Goal: Task Accomplishment & Management: Use online tool/utility

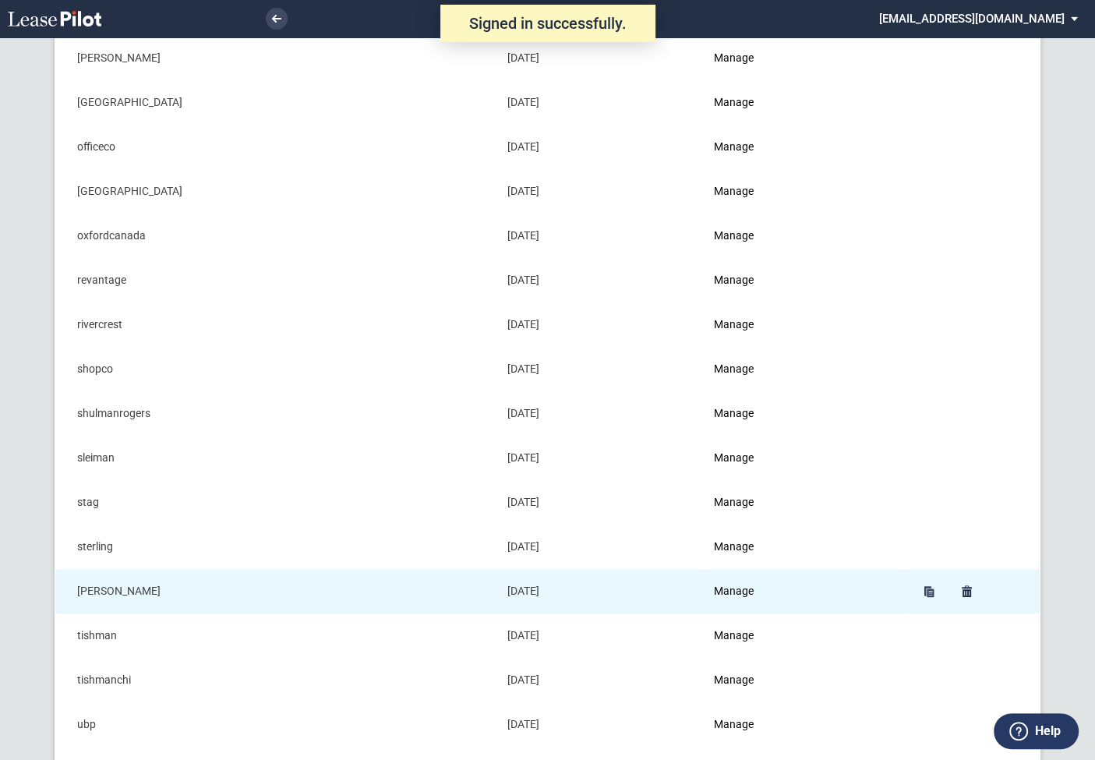
scroll to position [1406, 0]
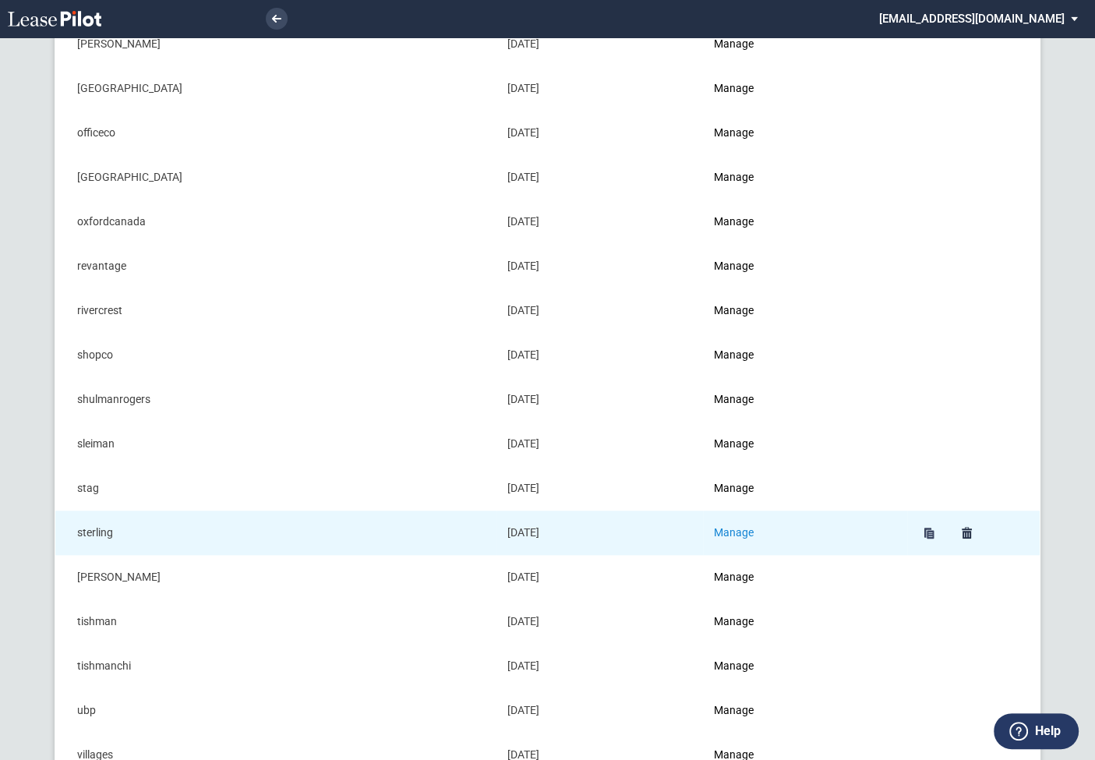
click at [738, 527] on link "Manage" at bounding box center [734, 532] width 40 height 12
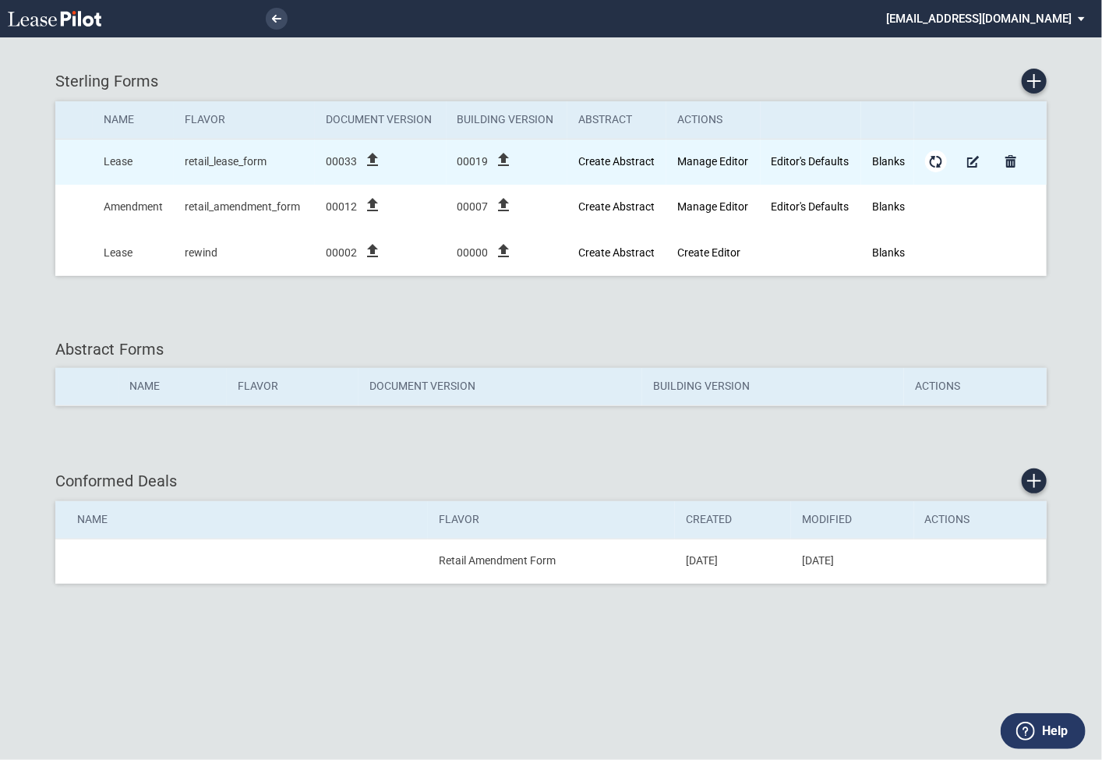
click at [942, 156] on md-icon "Form Updates" at bounding box center [936, 161] width 19 height 19
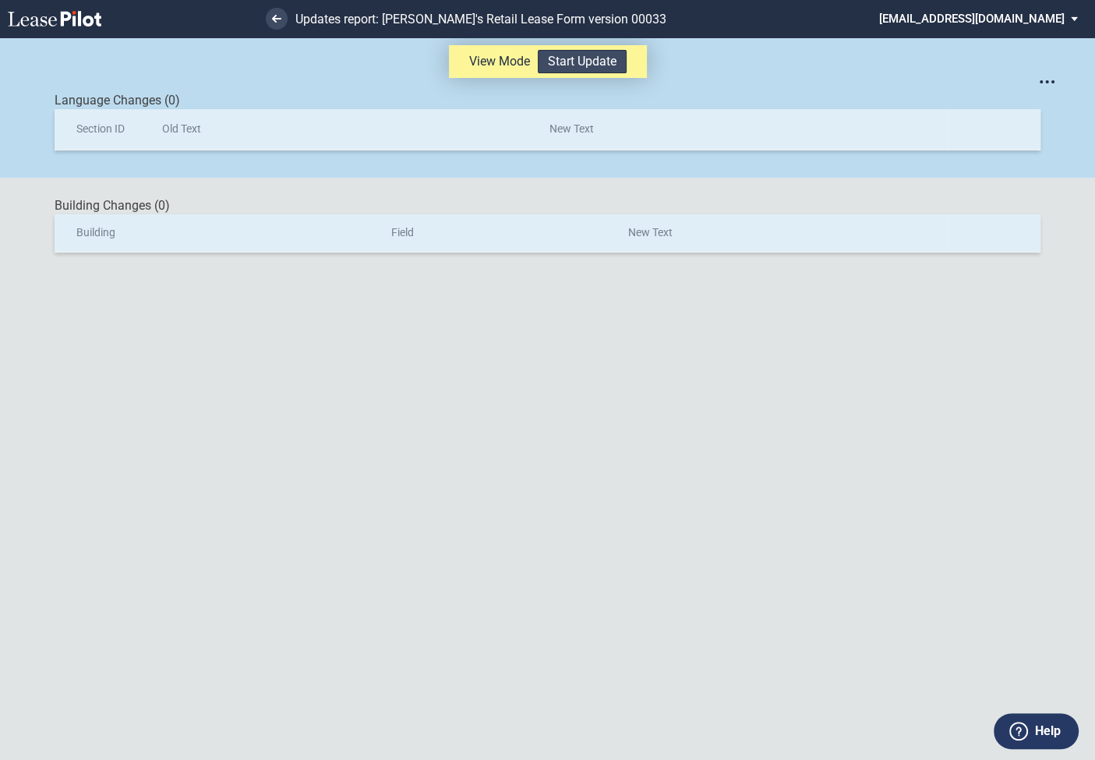
click at [566, 60] on button "Start Update" at bounding box center [582, 61] width 89 height 23
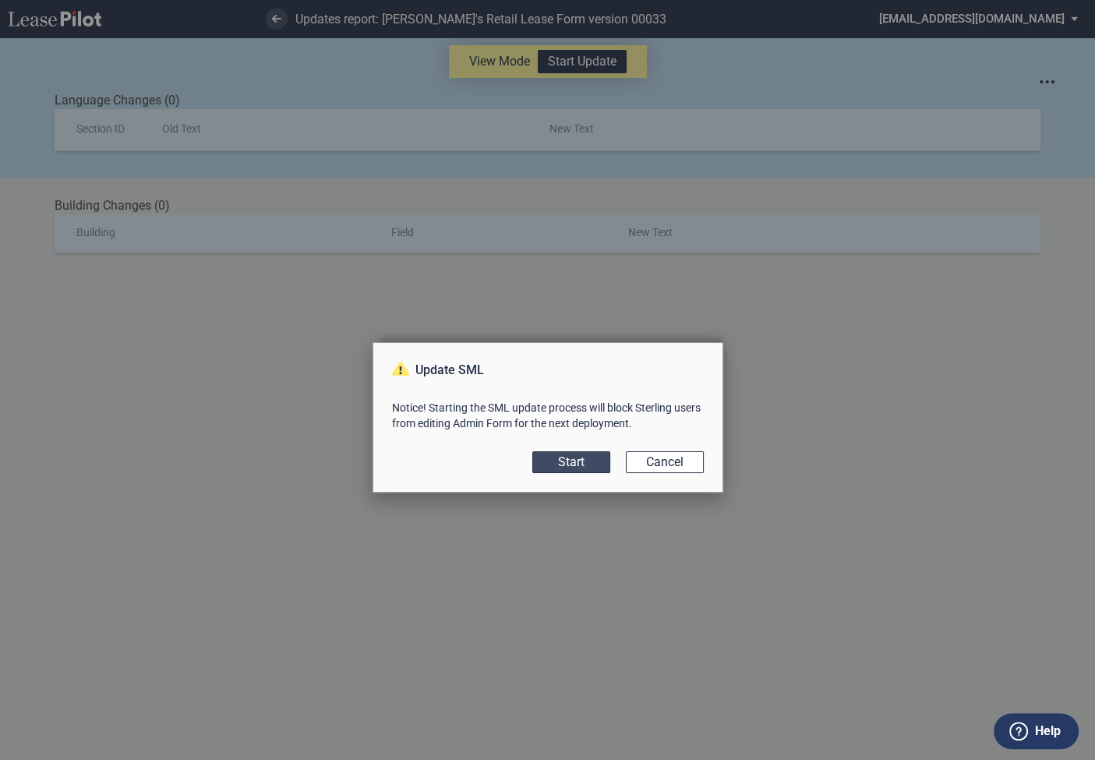
click at [572, 465] on button "Start" at bounding box center [572, 462] width 78 height 22
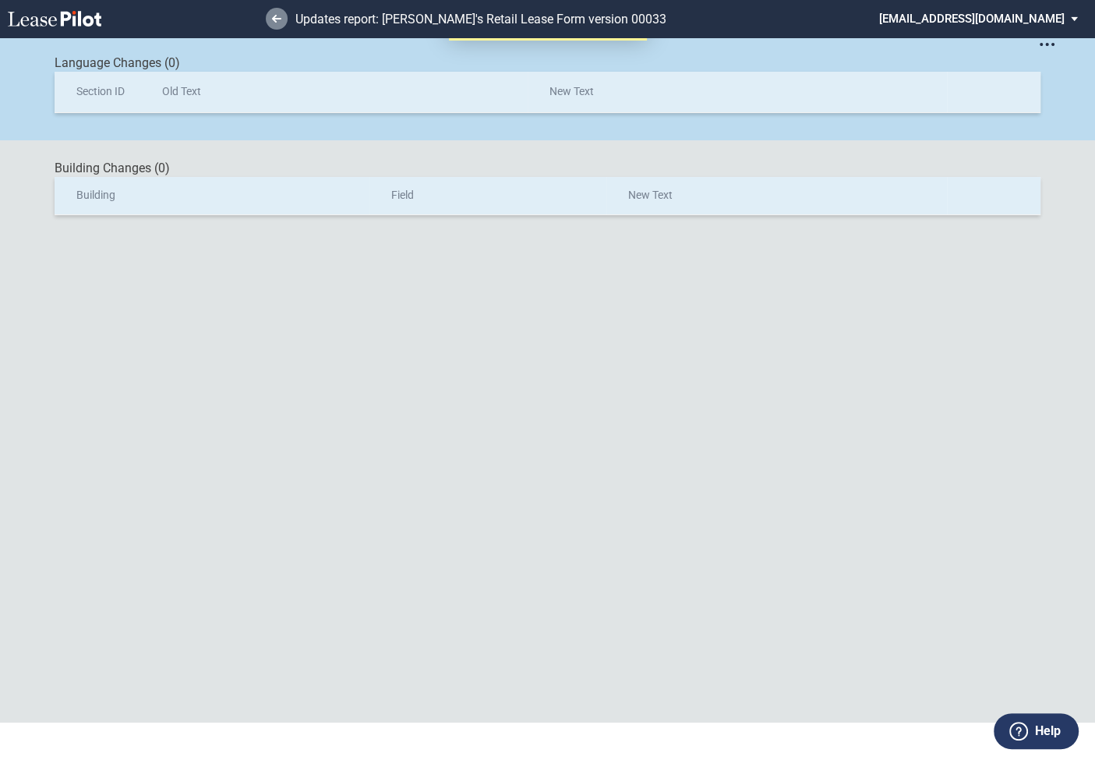
click at [280, 17] on icon at bounding box center [276, 19] width 9 height 8
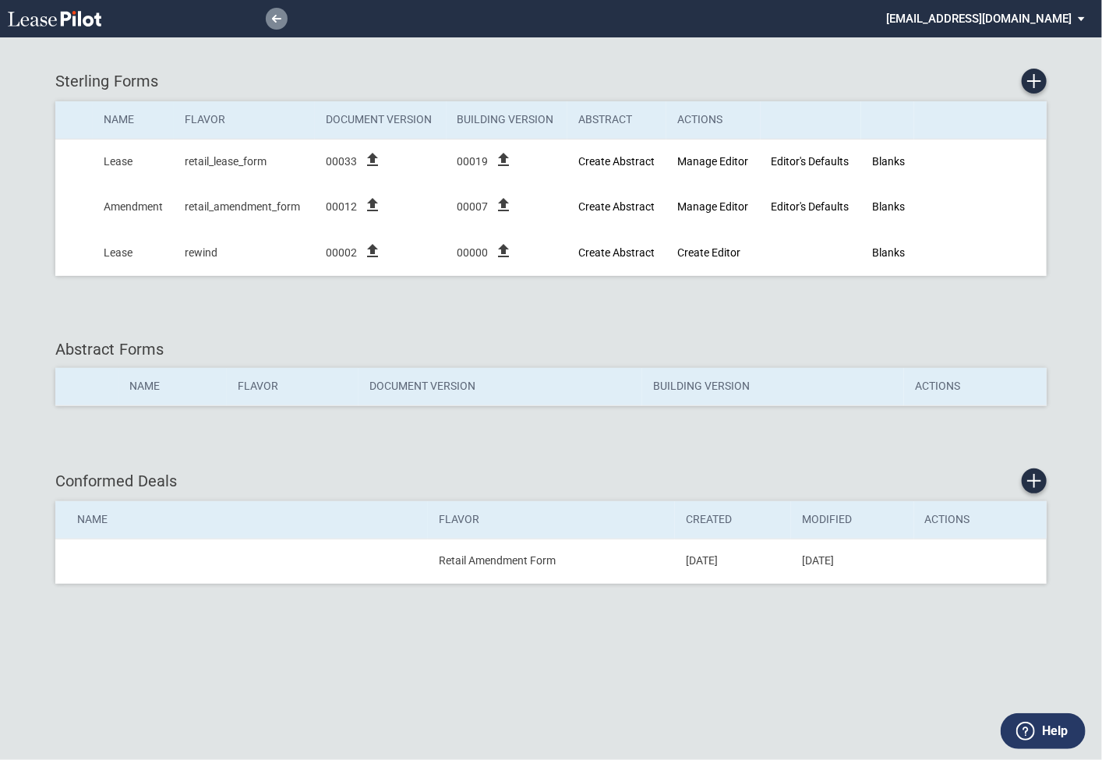
click at [276, 19] on icon at bounding box center [276, 19] width 9 height 8
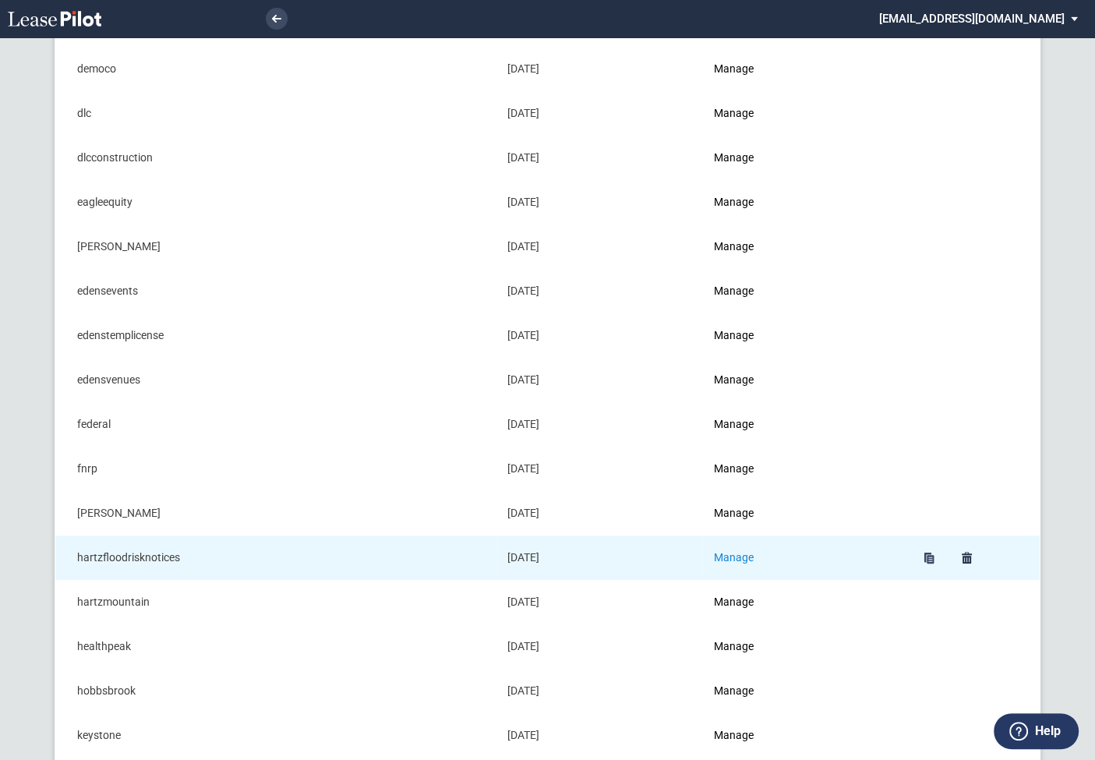
scroll to position [451, 0]
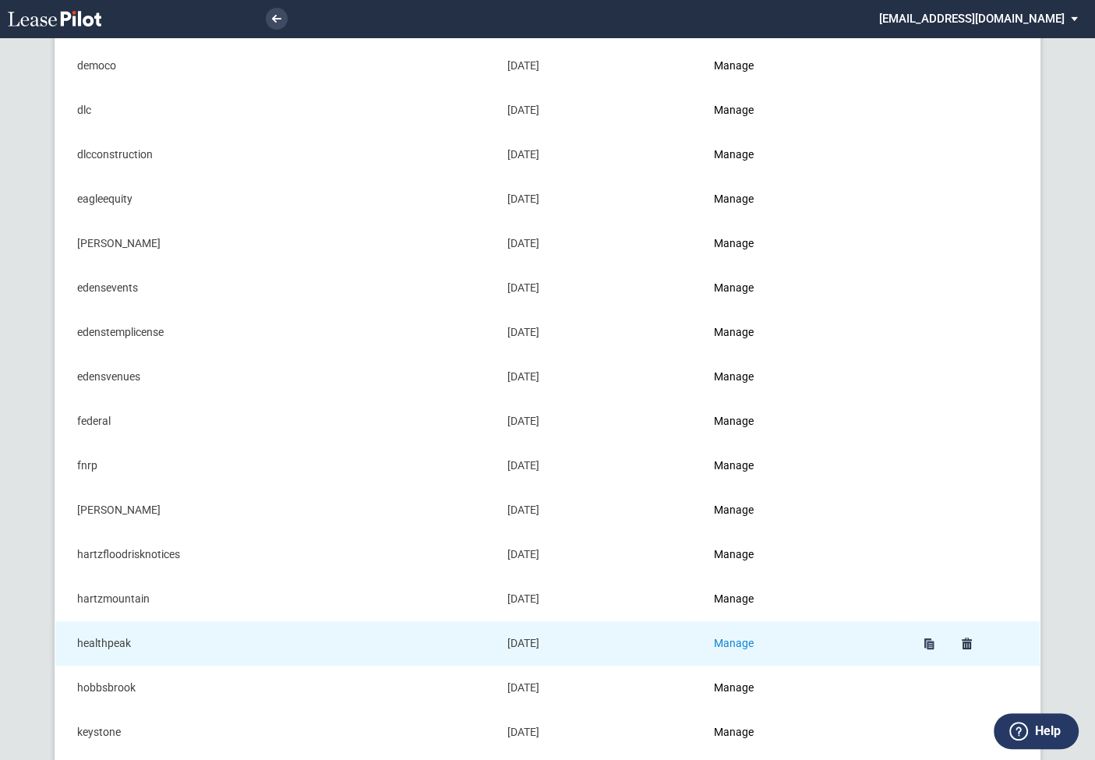
click at [737, 640] on link "Manage" at bounding box center [734, 643] width 40 height 12
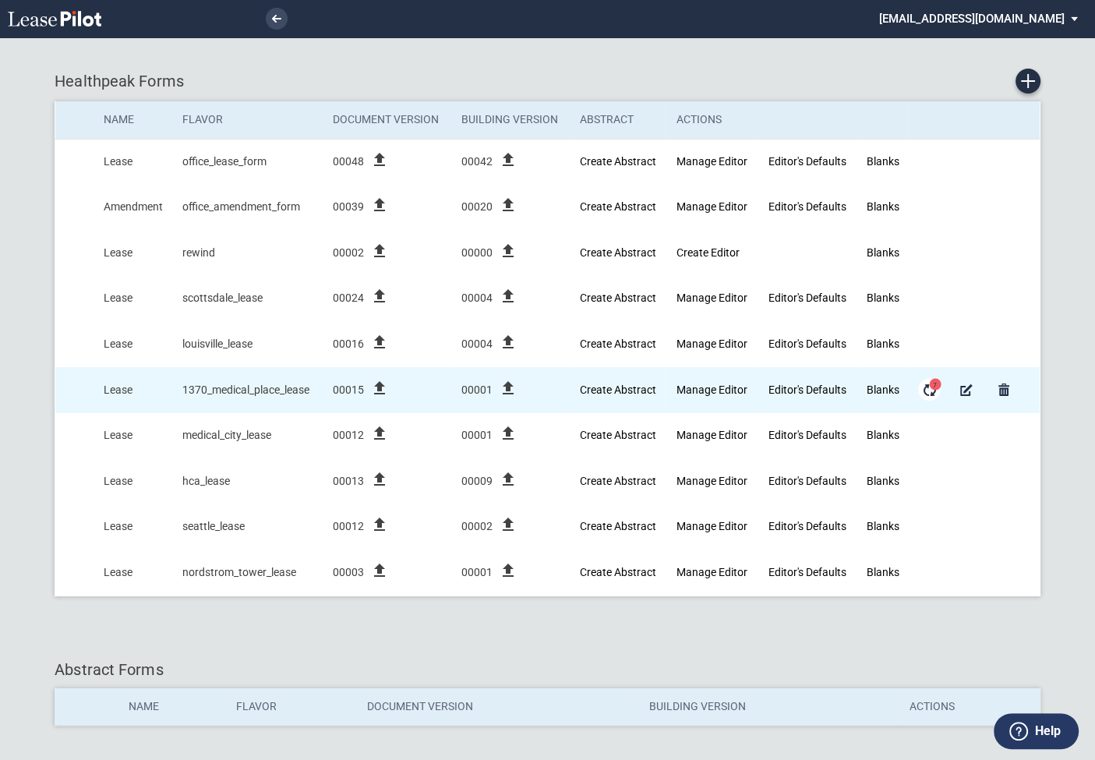
click at [931, 385] on span "7" at bounding box center [935, 384] width 12 height 12
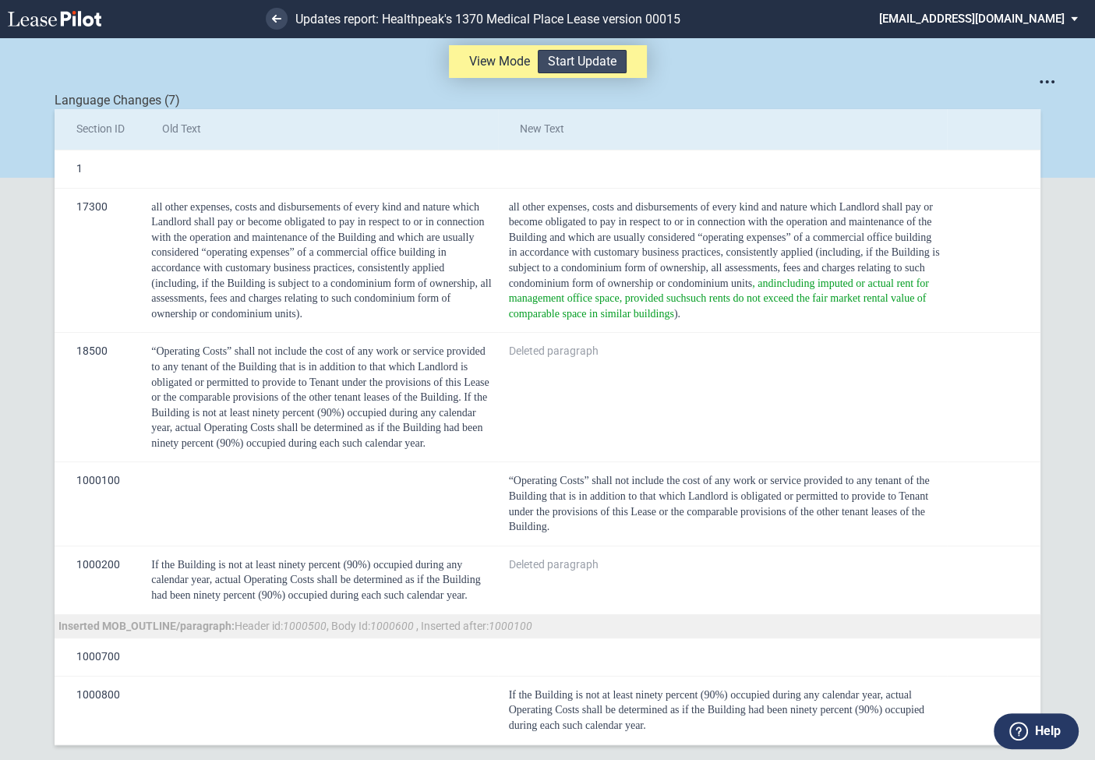
click at [560, 60] on button "Start Update" at bounding box center [582, 61] width 89 height 23
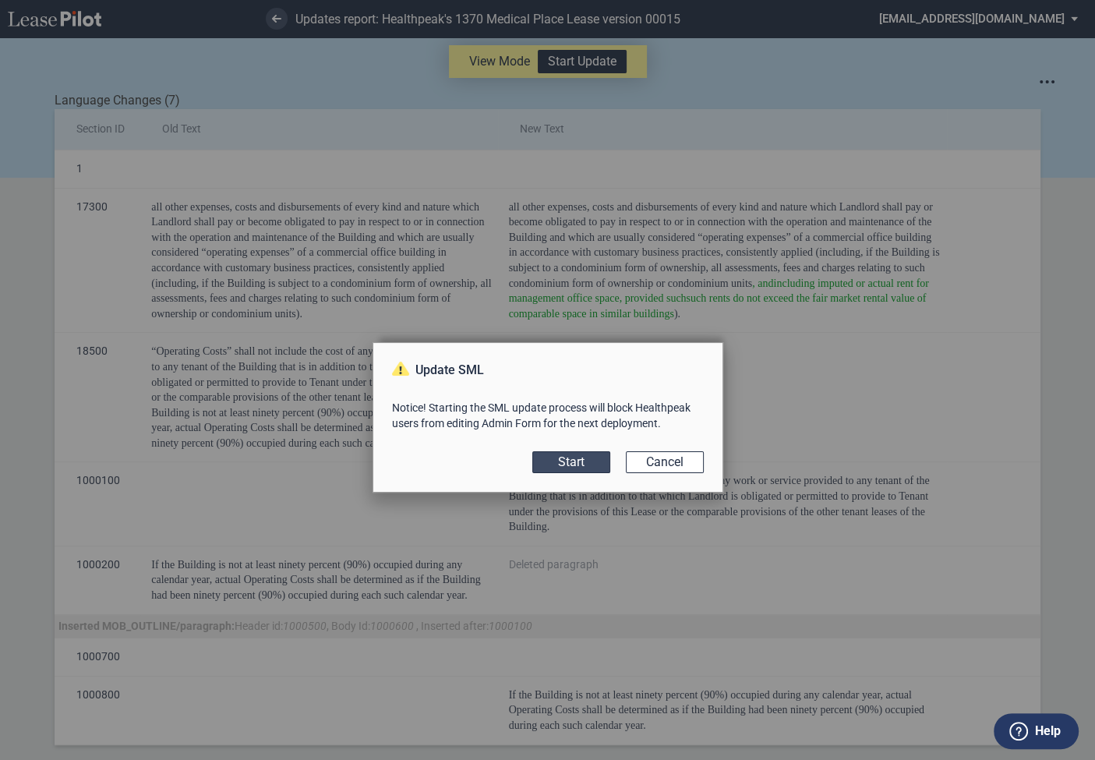
click at [575, 460] on button "Start" at bounding box center [572, 462] width 78 height 22
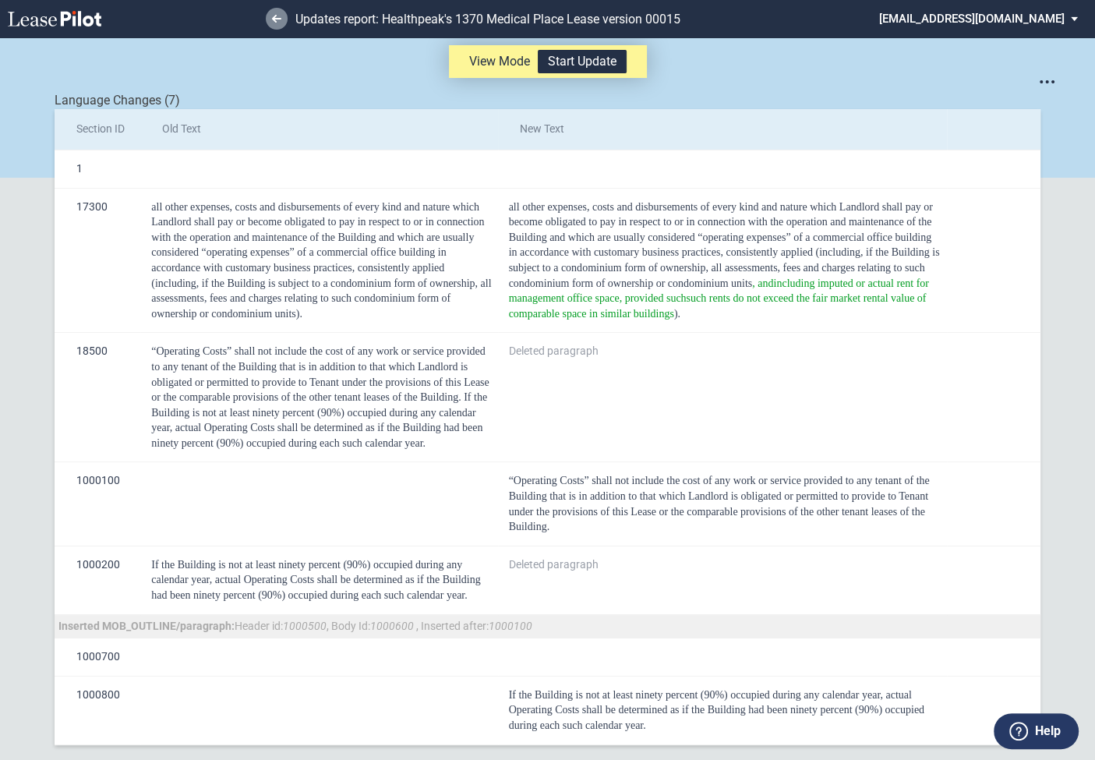
click at [276, 16] on icon at bounding box center [276, 19] width 9 height 8
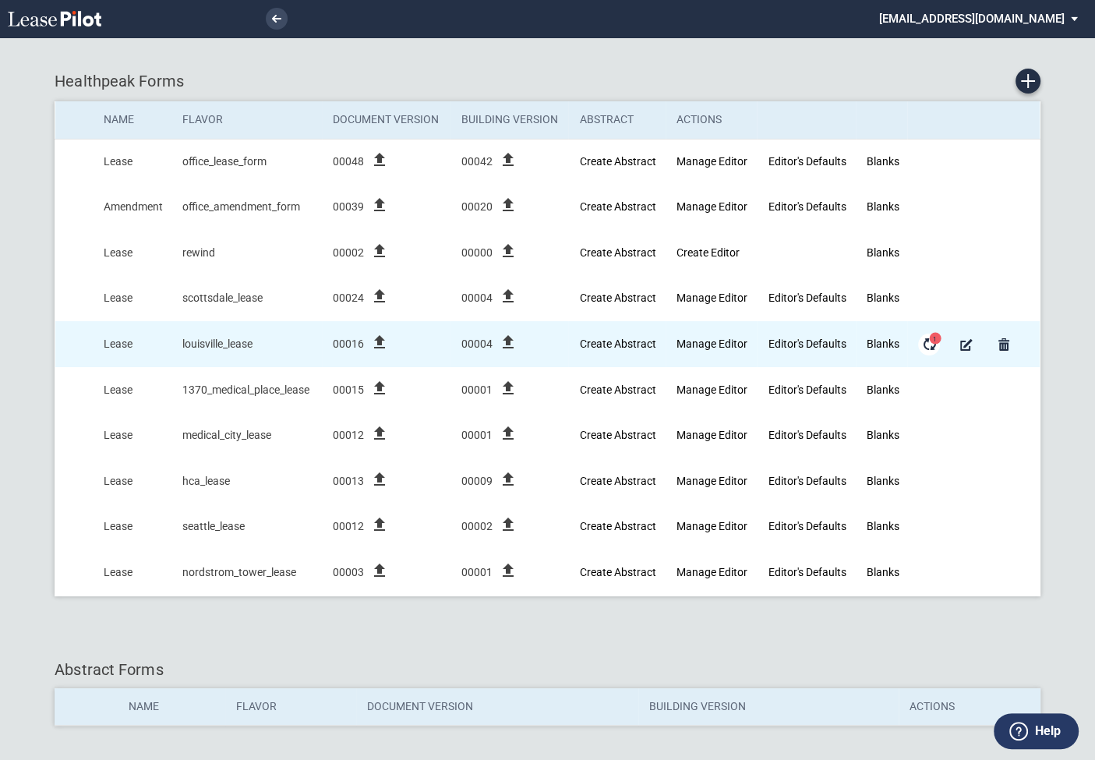
click at [931, 341] on md-icon "Form Updates" at bounding box center [929, 344] width 19 height 19
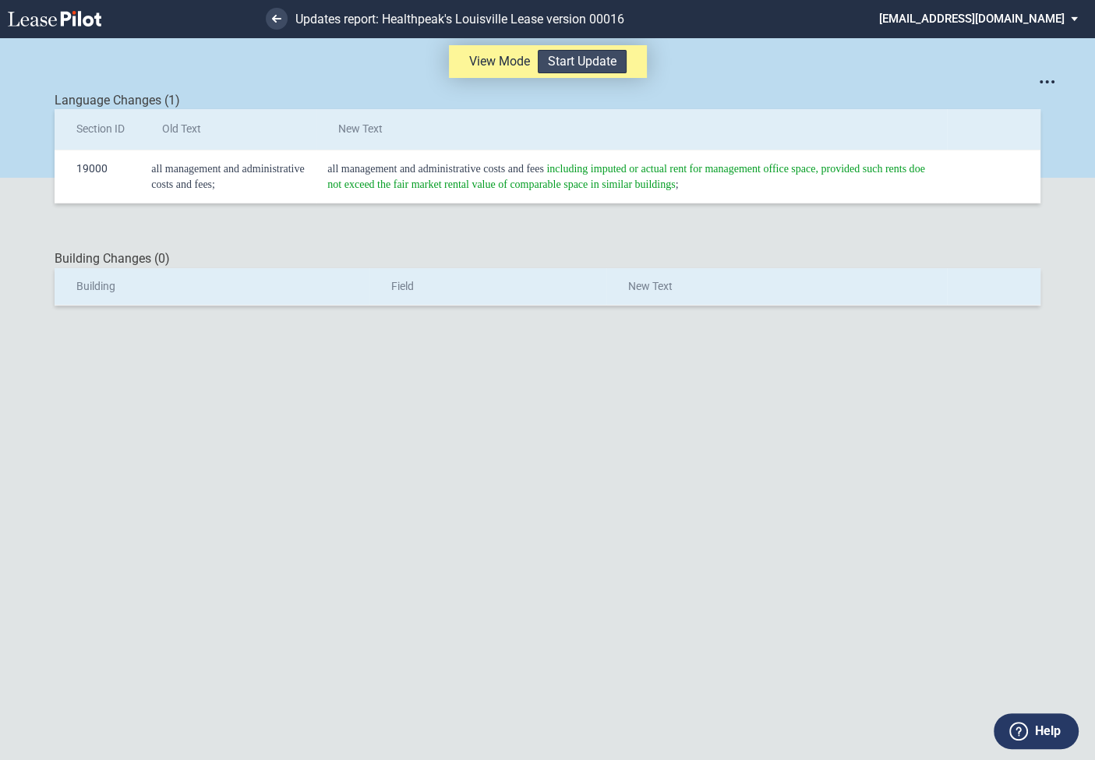
click at [576, 67] on button "Start Update" at bounding box center [582, 61] width 89 height 23
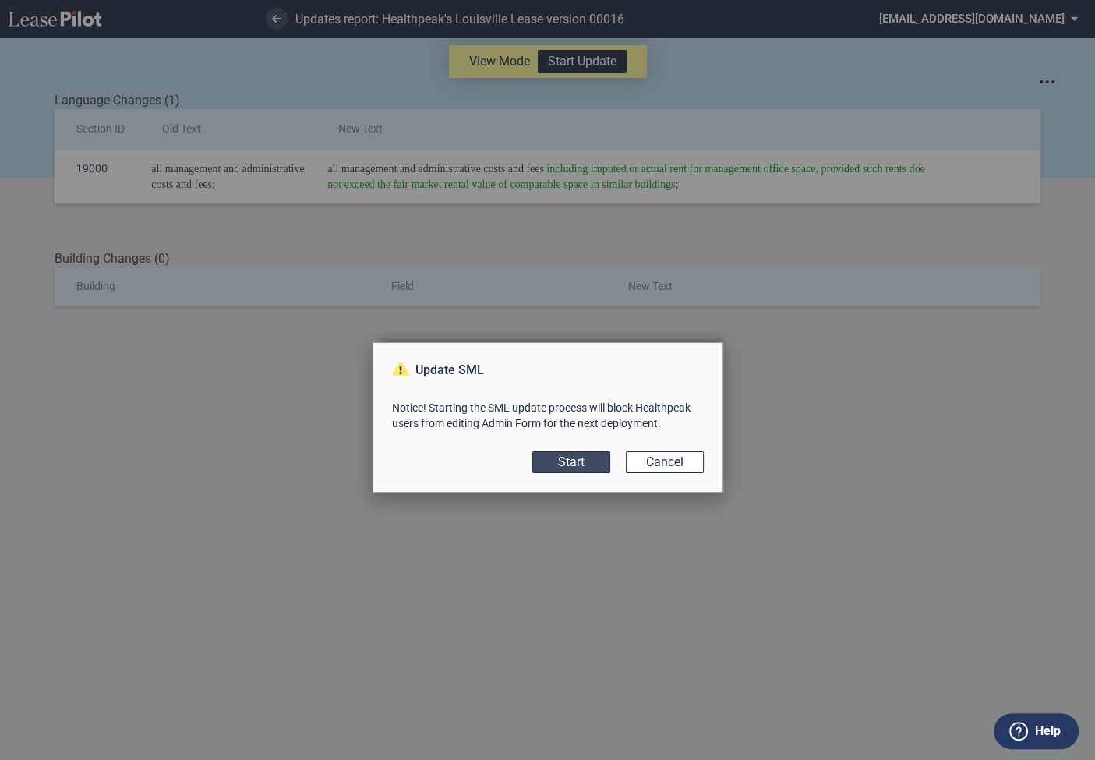
click at [563, 460] on button "Start" at bounding box center [572, 462] width 78 height 22
